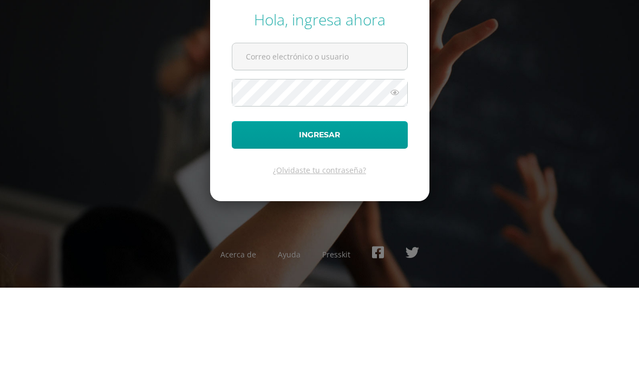
scroll to position [14, 0]
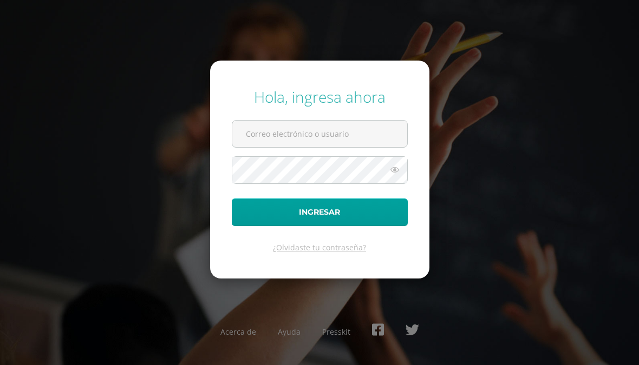
click at [376, 126] on input "text" at bounding box center [319, 134] width 175 height 27
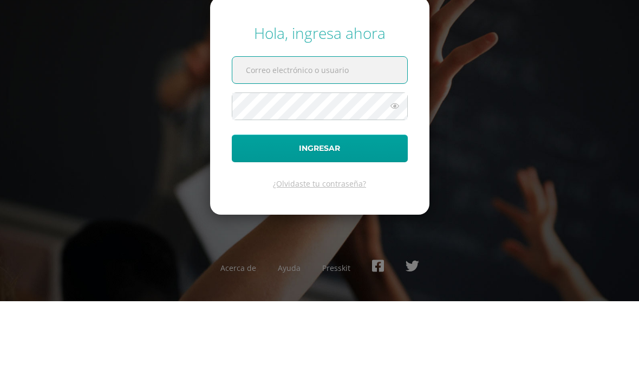
type input "20210231@liceoguatemala.edu.gt"
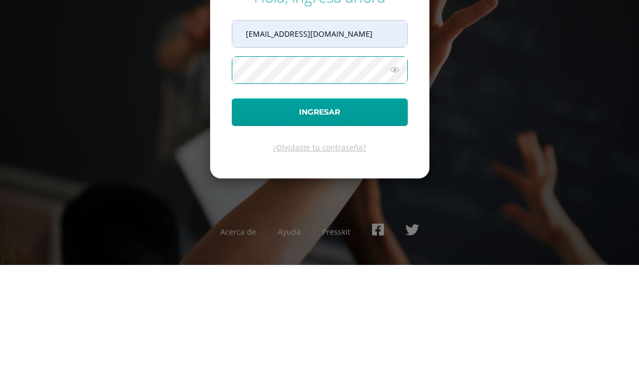
click at [372, 199] on button "Ingresar" at bounding box center [320, 213] width 176 height 28
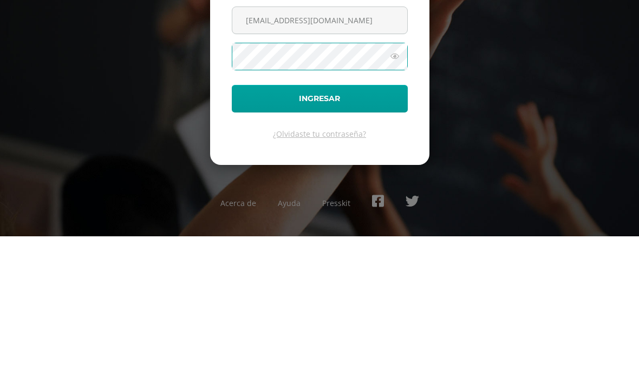
click at [353, 214] on button "Ingresar" at bounding box center [320, 228] width 176 height 28
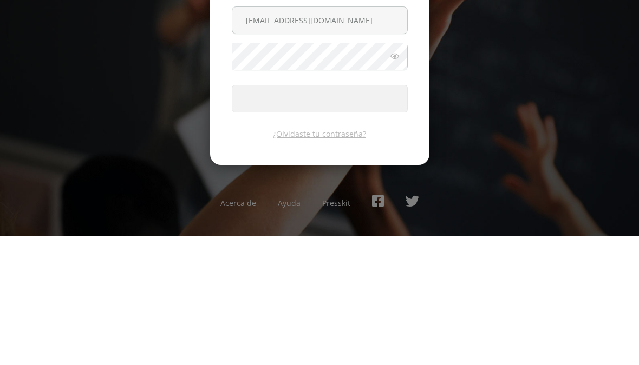
click at [351, 220] on span "submit" at bounding box center [319, 227] width 175 height 27
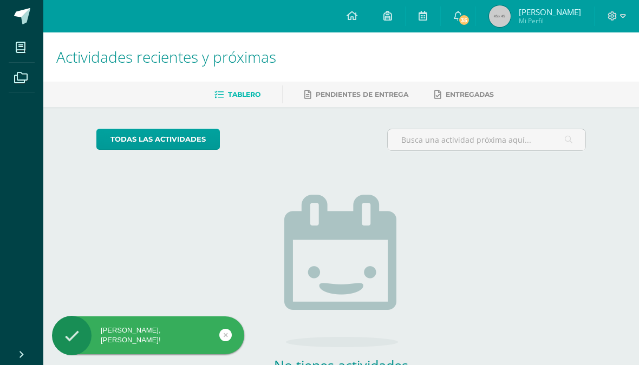
click at [501, 18] on img at bounding box center [500, 16] width 22 height 22
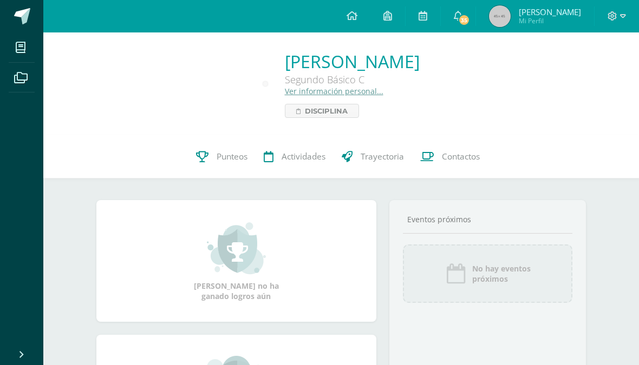
click at [229, 160] on span "Punteos" at bounding box center [232, 156] width 31 height 11
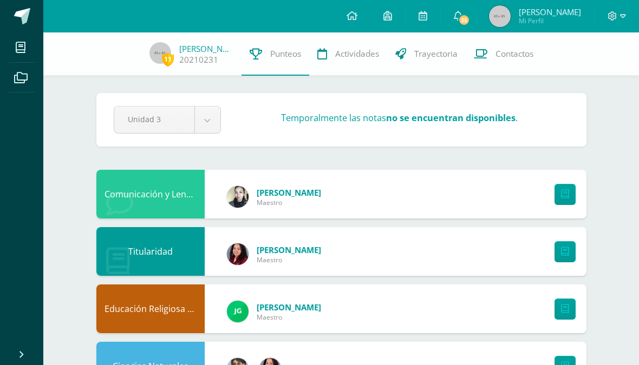
click at [568, 196] on link at bounding box center [564, 194] width 21 height 21
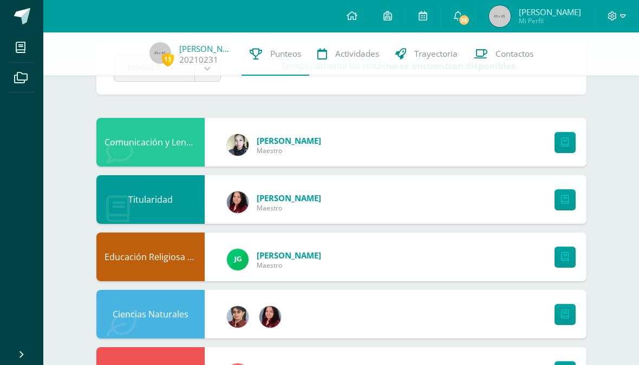
scroll to position [31, 0]
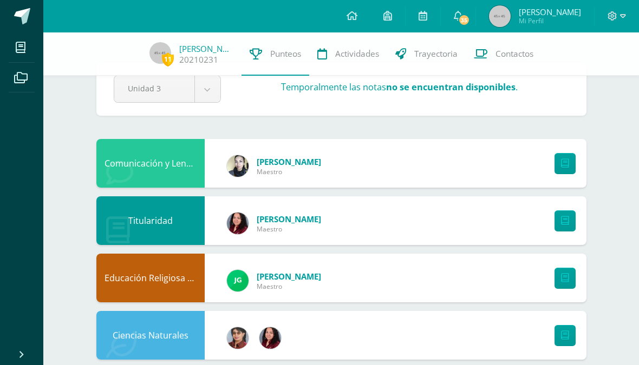
click at [460, 22] on span "35" at bounding box center [464, 20] width 12 height 12
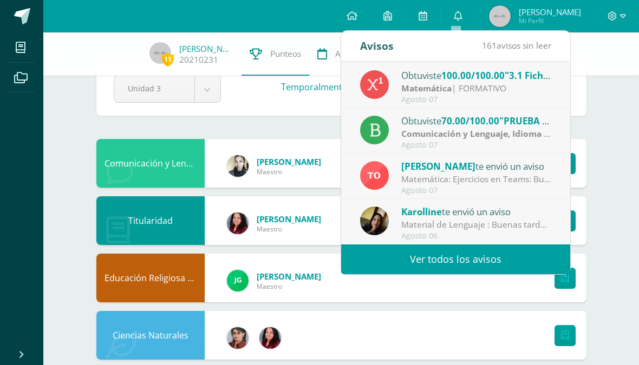
scroll to position [180, 0]
click at [481, 261] on link "Ver todos los avisos" at bounding box center [455, 260] width 229 height 30
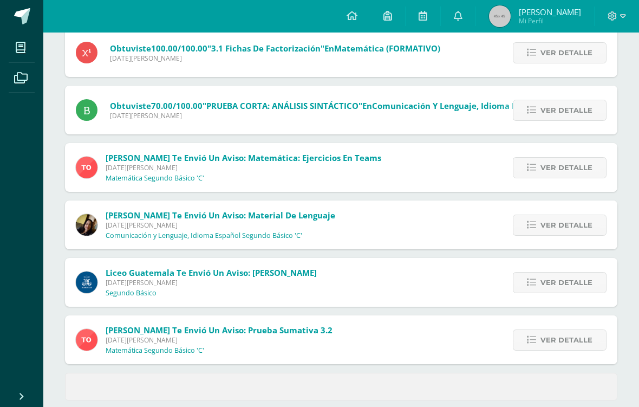
scroll to position [385, 0]
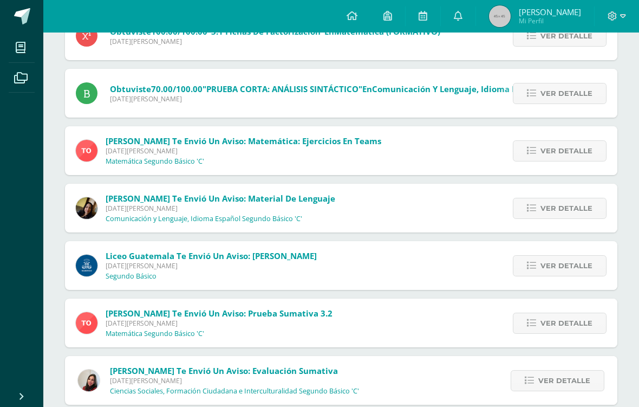
click at [575, 268] on span "Ver detalle" at bounding box center [566, 265] width 52 height 20
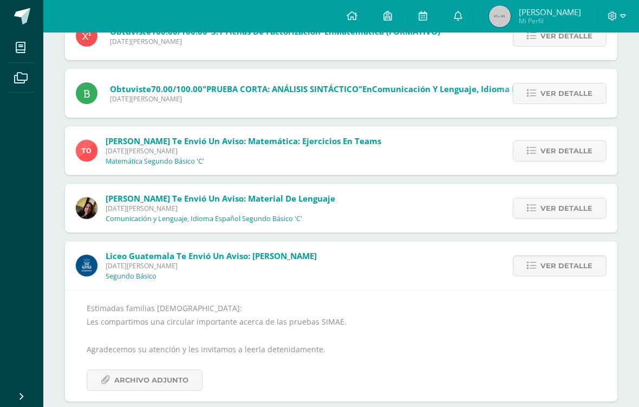
click at [175, 365] on span "Archivo Adjunto" at bounding box center [151, 380] width 74 height 20
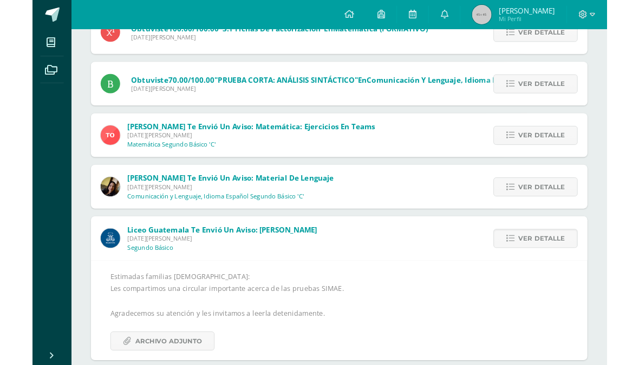
scroll to position [426, 0]
